Goal: Information Seeking & Learning: Learn about a topic

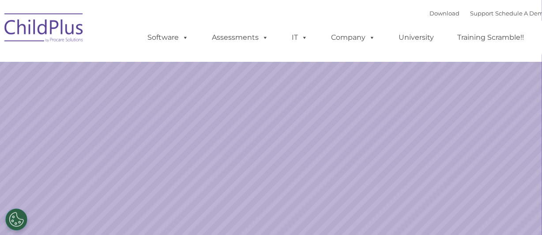
select select "MEDIUM"
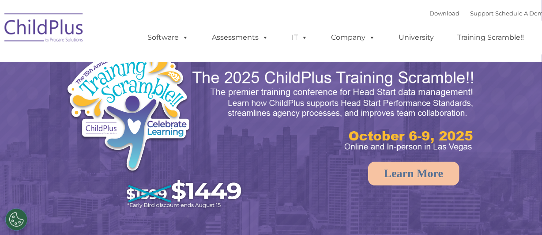
select select "MEDIUM"
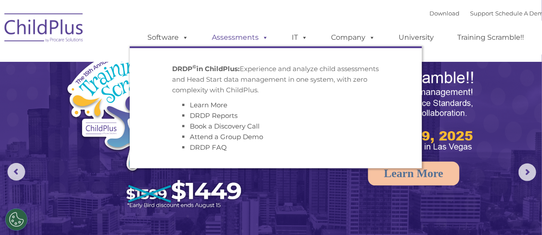
click at [253, 40] on link "Assessments" at bounding box center [240, 38] width 74 height 18
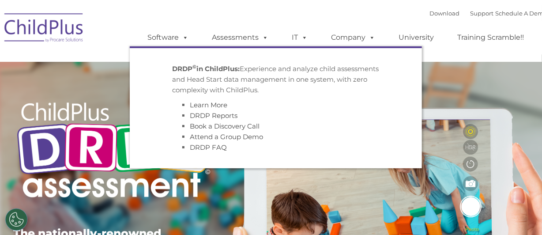
scroll to position [175, 0]
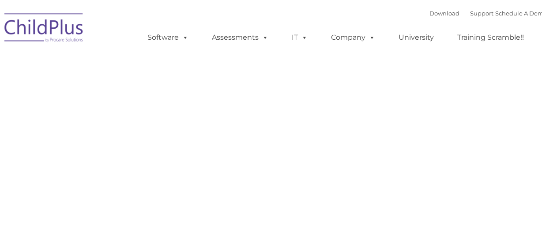
type input ""
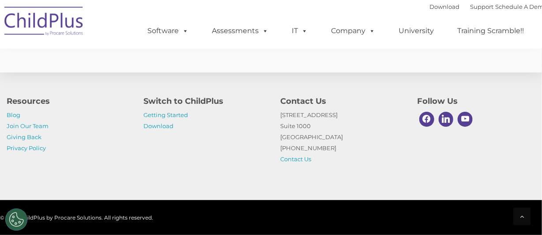
scroll to position [2267, 0]
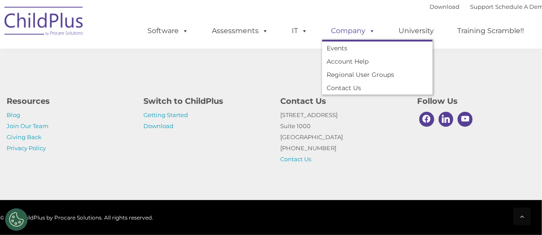
click at [369, 33] on span at bounding box center [370, 30] width 10 height 8
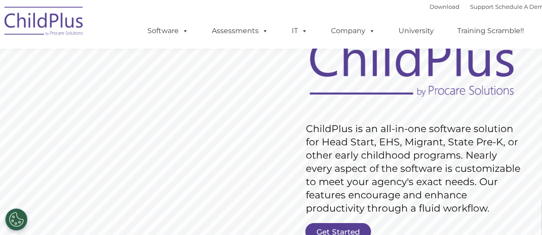
scroll to position [101, 0]
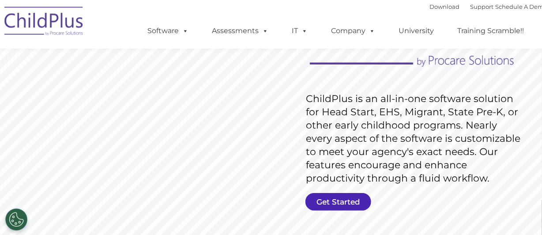
click at [355, 199] on link "Get Started" at bounding box center [338, 202] width 66 height 18
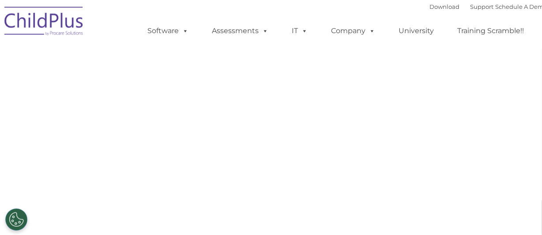
select select "MEDIUM"
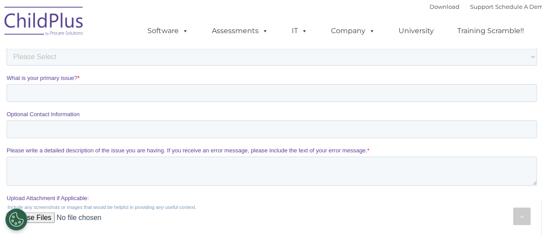
scroll to position [262, 0]
